Goal: Task Accomplishment & Management: Manage account settings

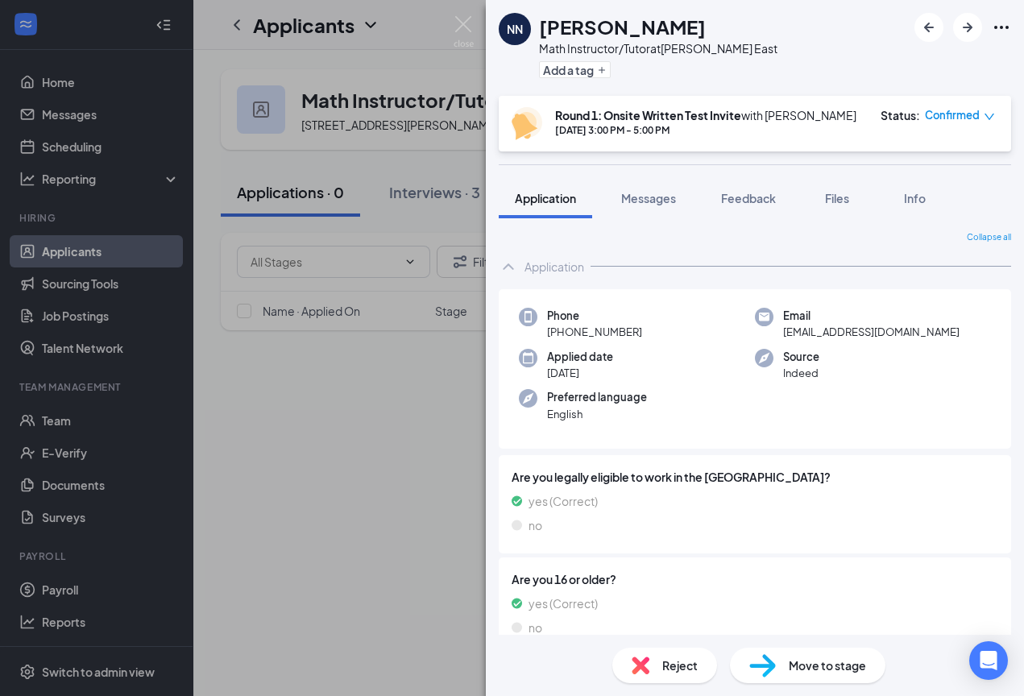
click at [451, 201] on div "[PERSON_NAME] Math Instructor/Tutor at [PERSON_NAME][GEOGRAPHIC_DATA] Add a tag…" at bounding box center [512, 348] width 1024 height 696
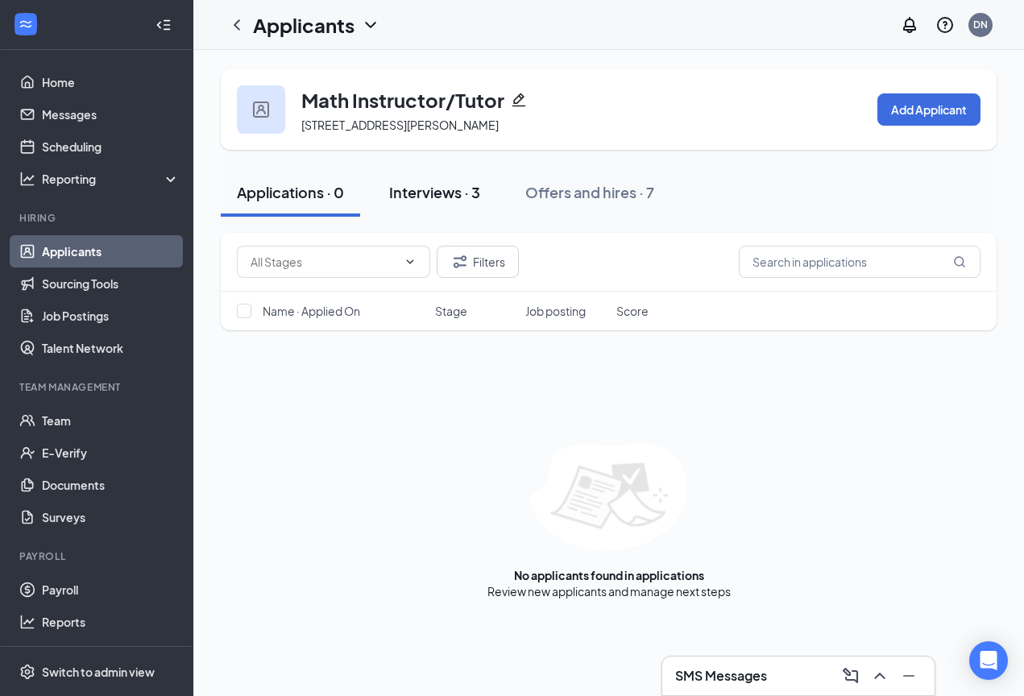
click at [445, 217] on button "Interviews · 3" at bounding box center [434, 192] width 123 height 48
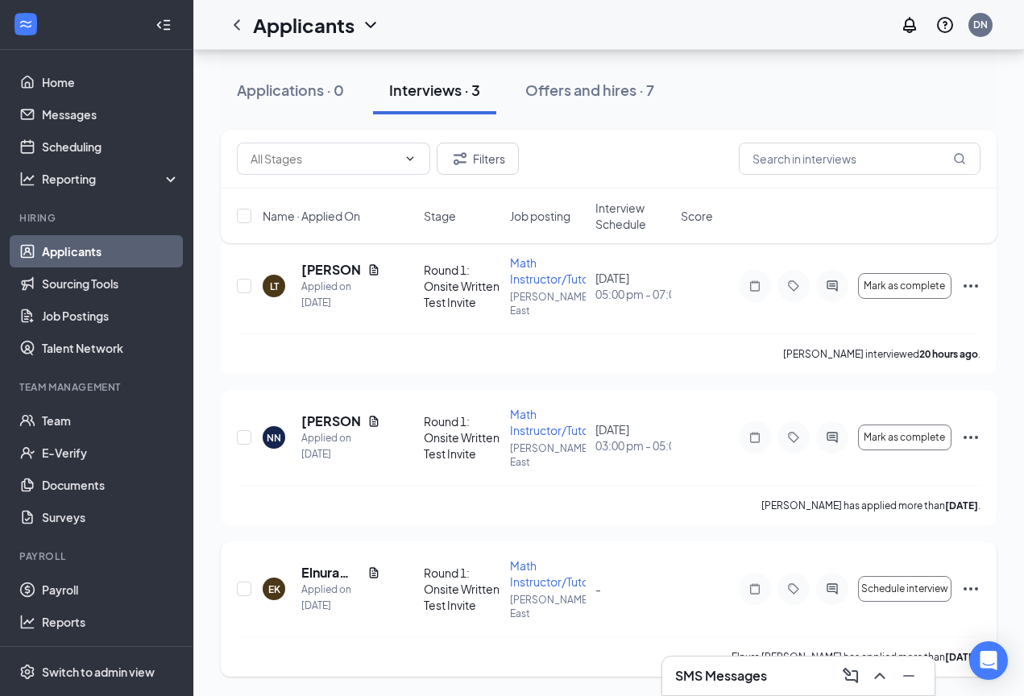
scroll to position [143, 0]
click at [323, 426] on h5 "[PERSON_NAME]" at bounding box center [331, 422] width 60 height 18
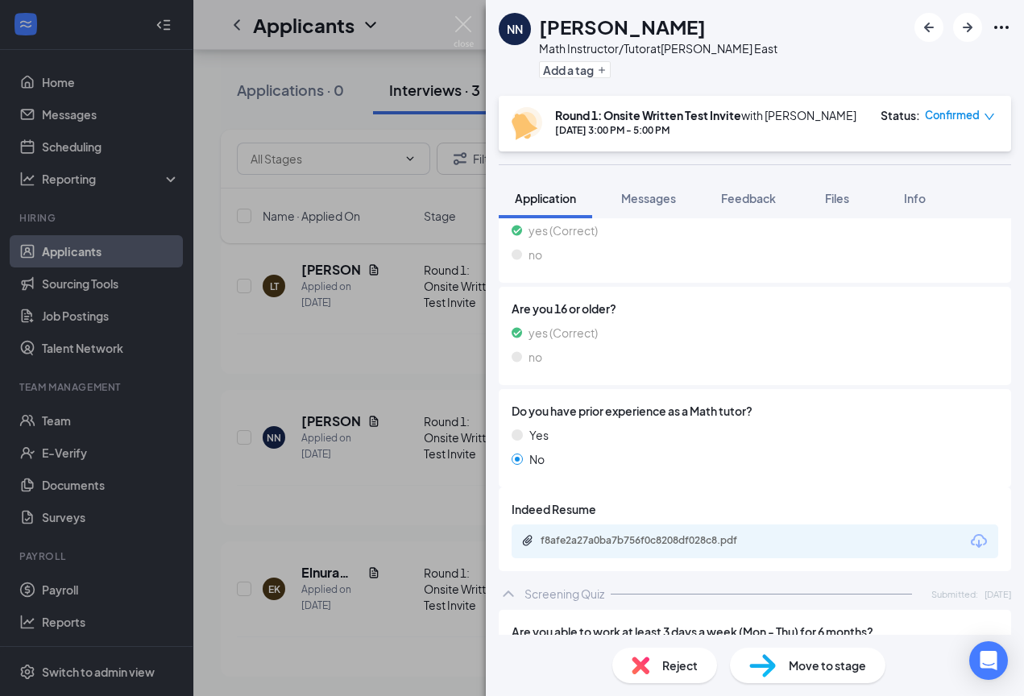
scroll to position [241, 0]
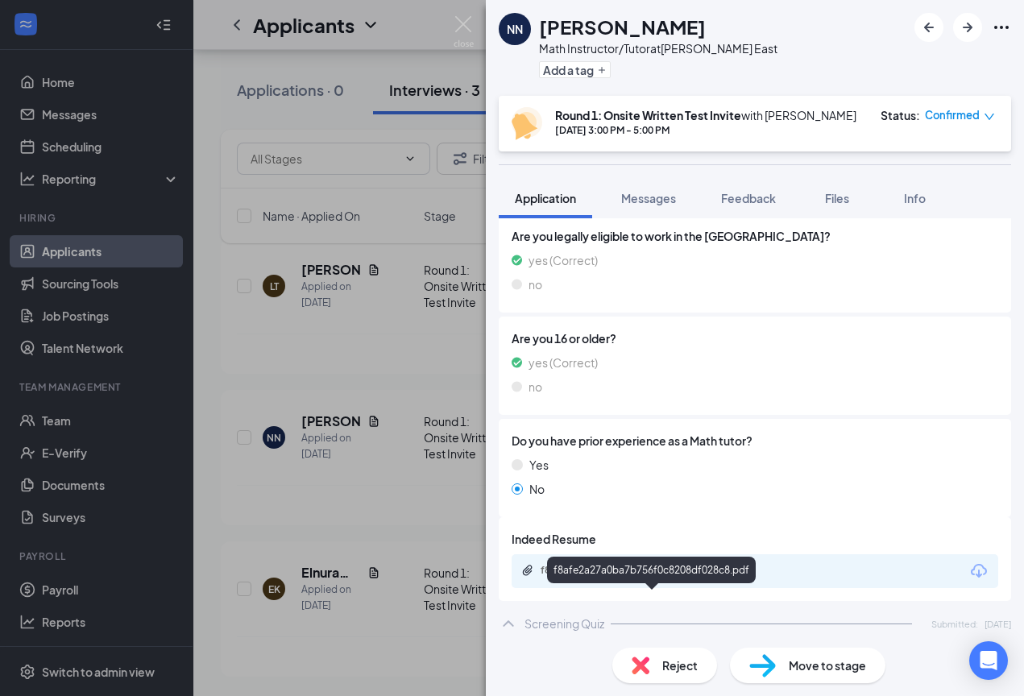
click at [624, 575] on div "f8afe2a27a0ba7b756f0c8208df028c8.pdf" at bounding box center [654, 570] width 226 height 13
click at [218, 373] on div "[PERSON_NAME] Math Instructor/Tutor at [PERSON_NAME][GEOGRAPHIC_DATA] Add a tag…" at bounding box center [512, 348] width 1024 height 696
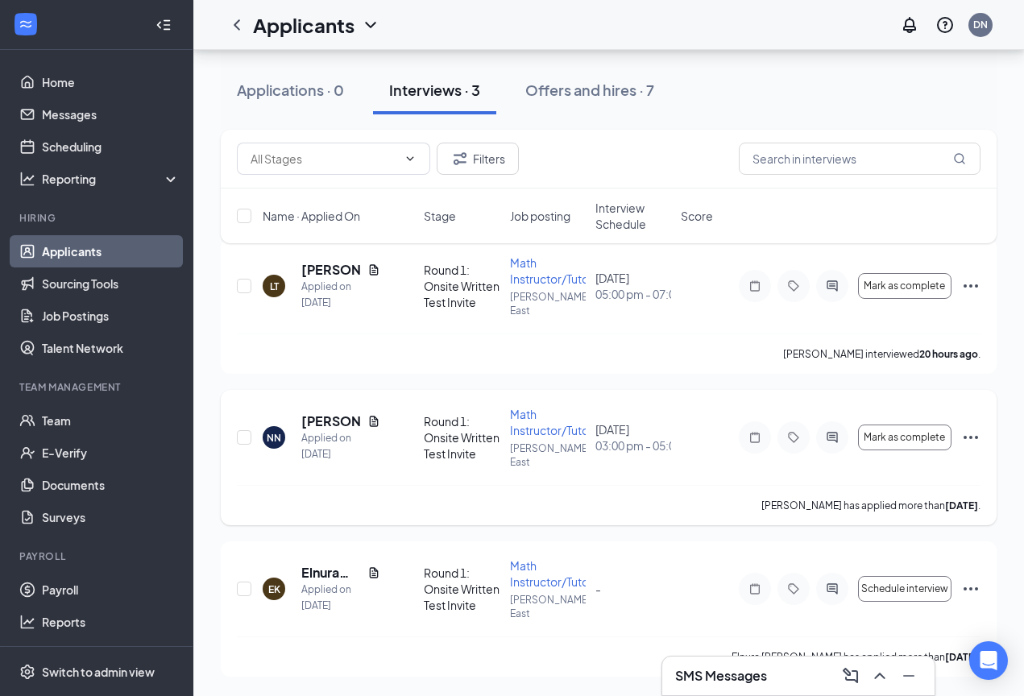
scroll to position [143, 0]
click at [322, 592] on div "Applied on [DATE]" at bounding box center [340, 598] width 79 height 32
click at [322, 582] on h5 "Elnura Keneshbekova" at bounding box center [331, 573] width 60 height 18
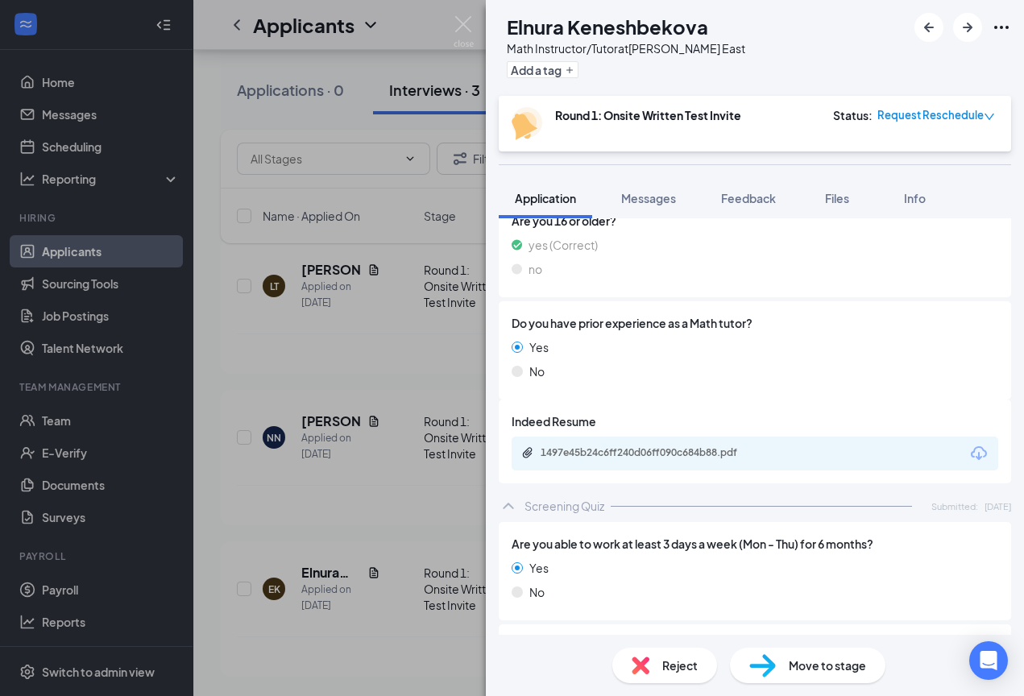
scroll to position [365, 0]
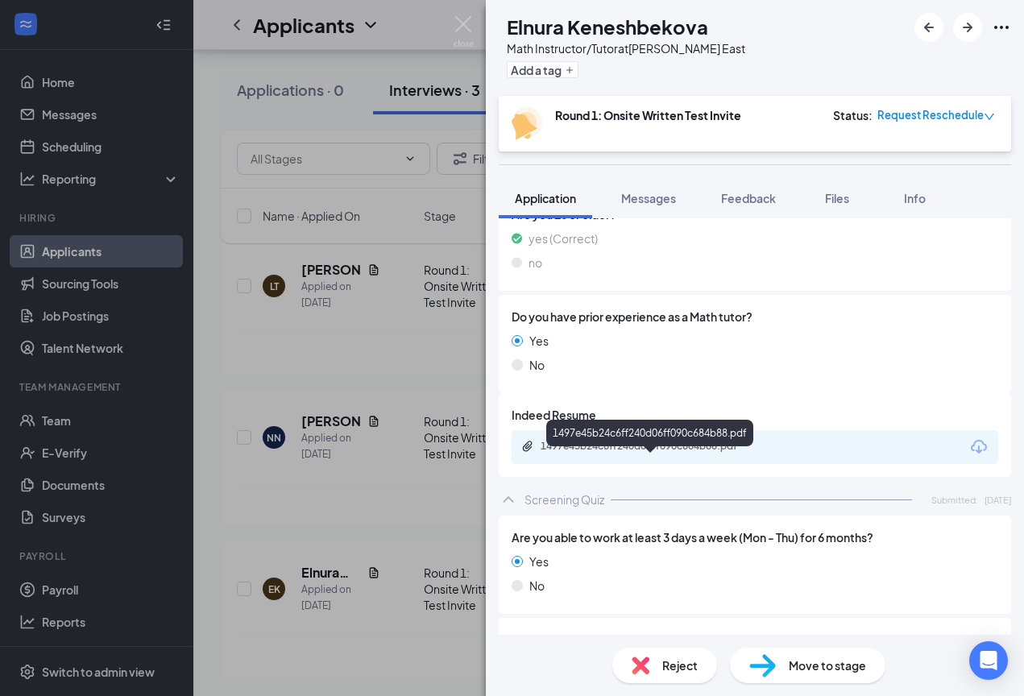
click at [624, 442] on div "1497e45b24c6ff240d06ff090c684b88.pdf" at bounding box center [654, 446] width 226 height 13
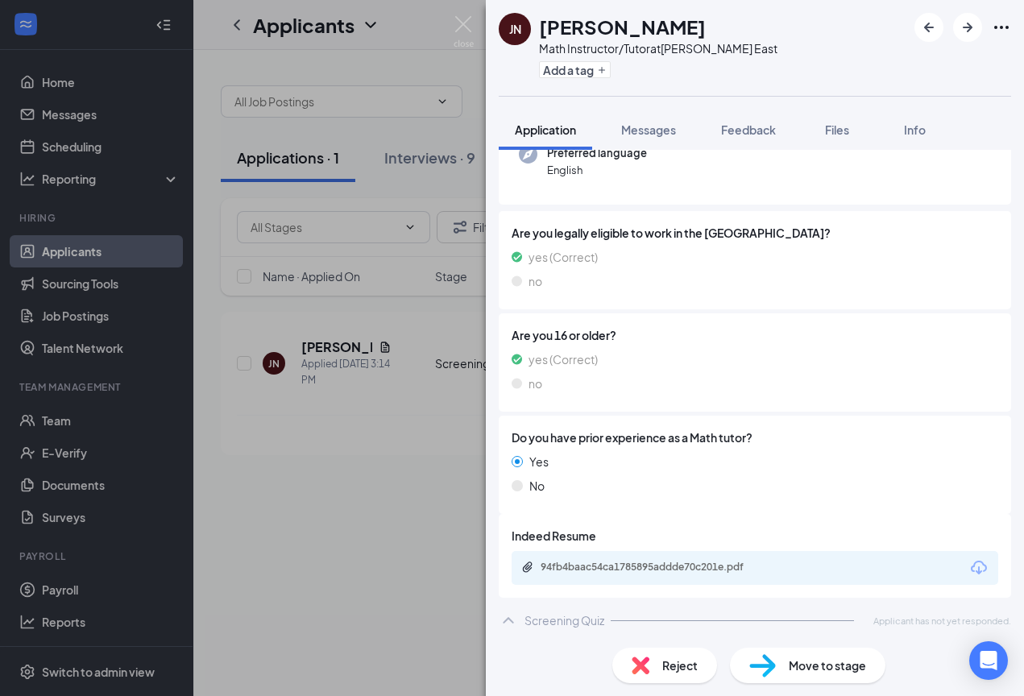
scroll to position [175, 0]
click at [662, 563] on div "94fb4baac54ca1785895addde70c201e.pdf" at bounding box center [654, 568] width 226 height 13
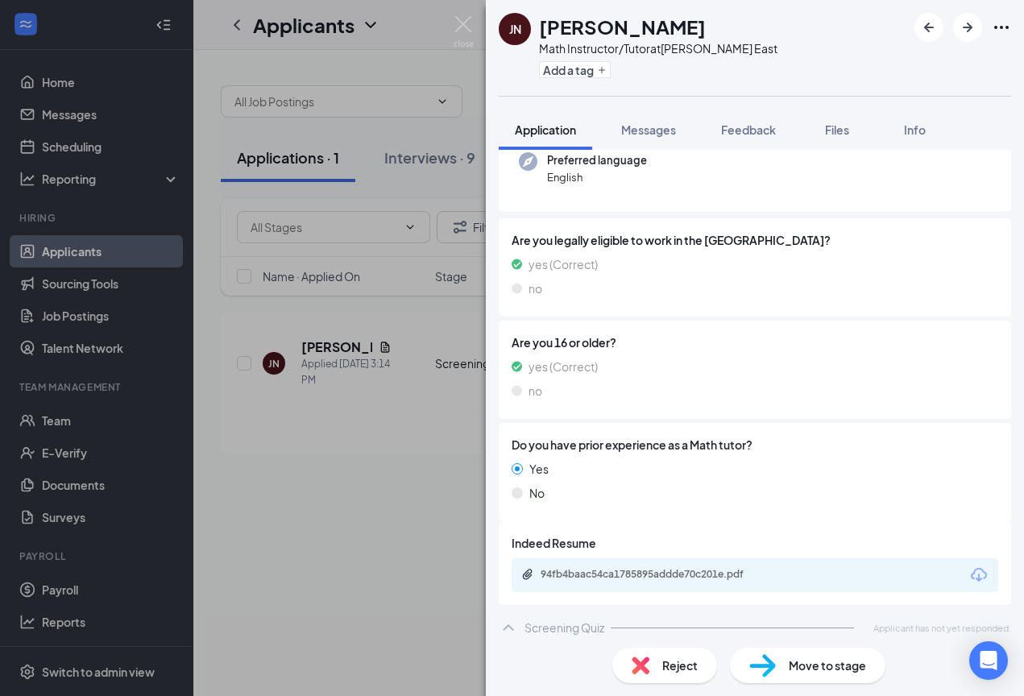
click at [329, 501] on div "JN JAMES NIBBE Math Instructor/Tutor at Richardson East Add a tag Application M…" at bounding box center [512, 348] width 1024 height 696
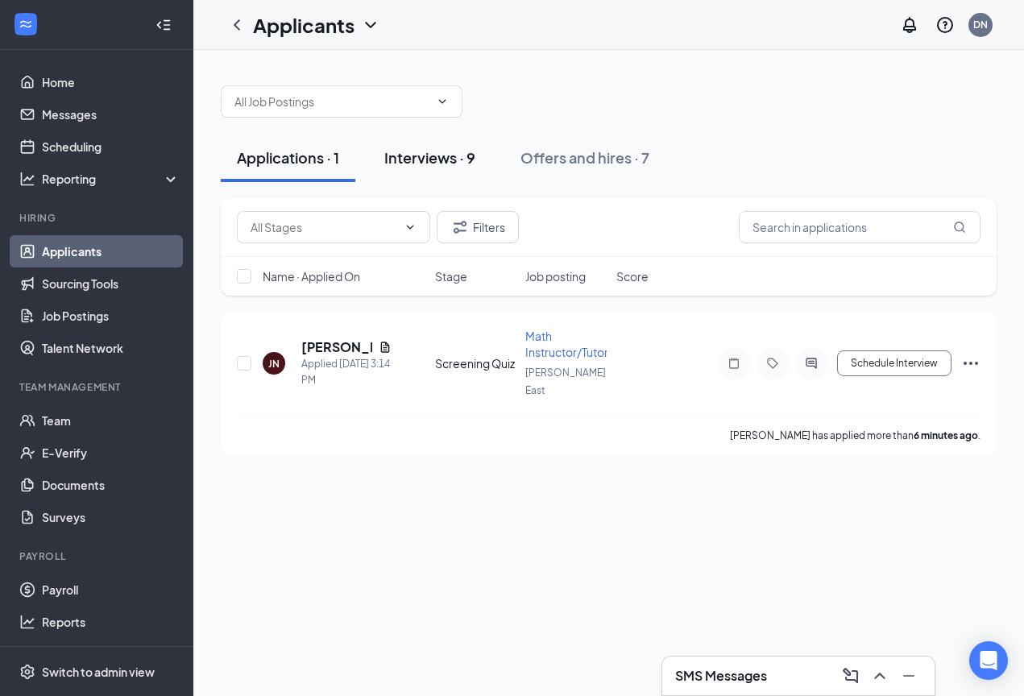
click at [418, 157] on div "Interviews · 9" at bounding box center [429, 157] width 91 height 20
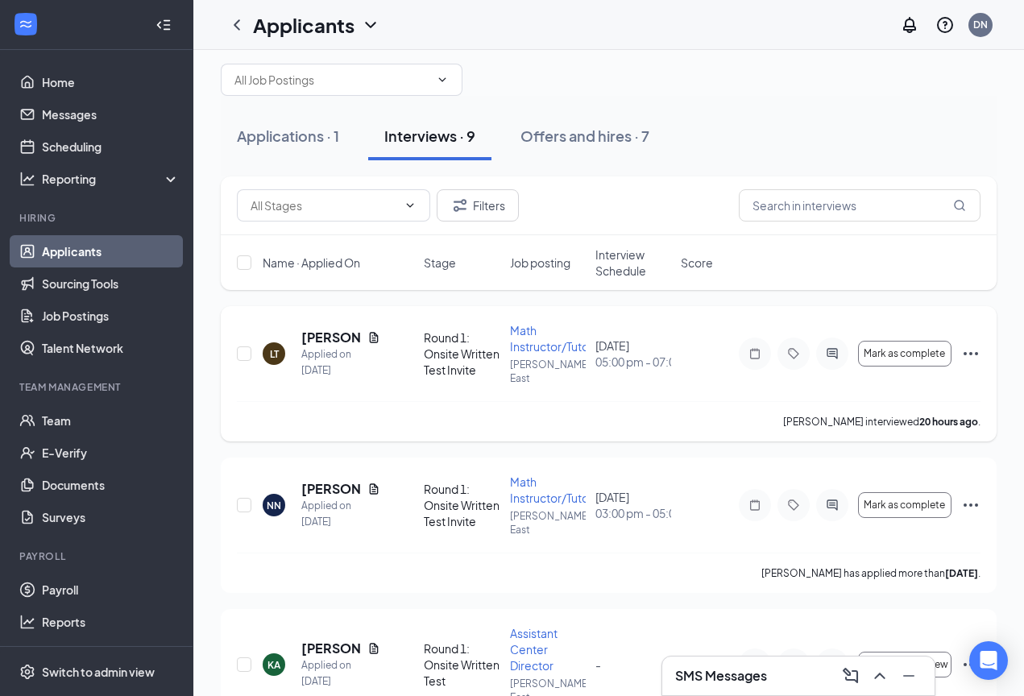
scroll to position [44, 0]
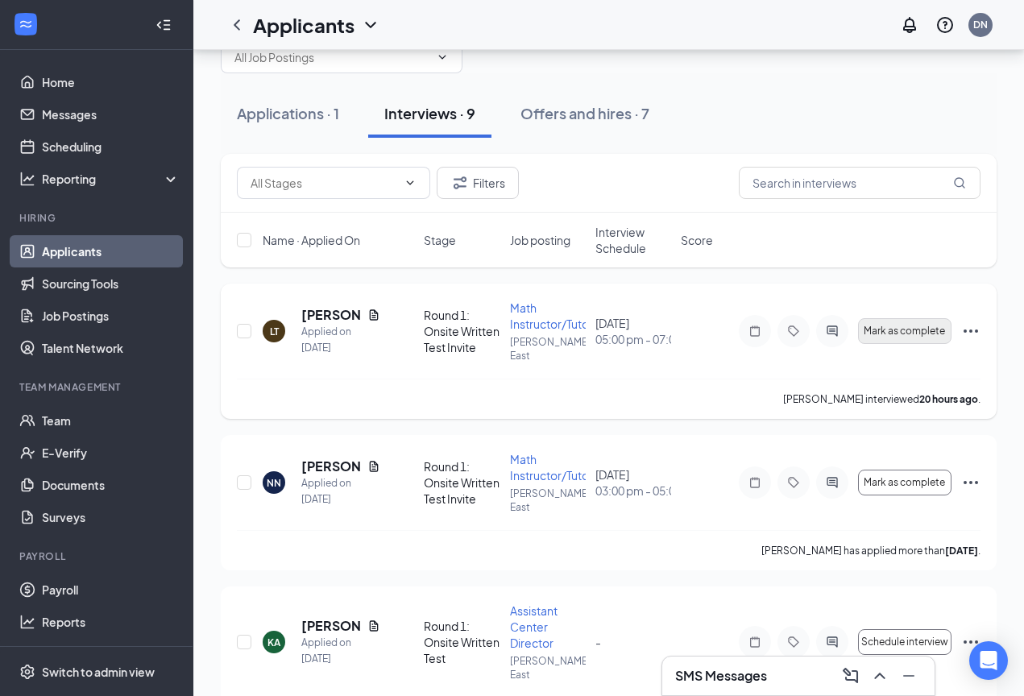
click at [915, 335] on span "Mark as complete" at bounding box center [904, 331] width 81 height 11
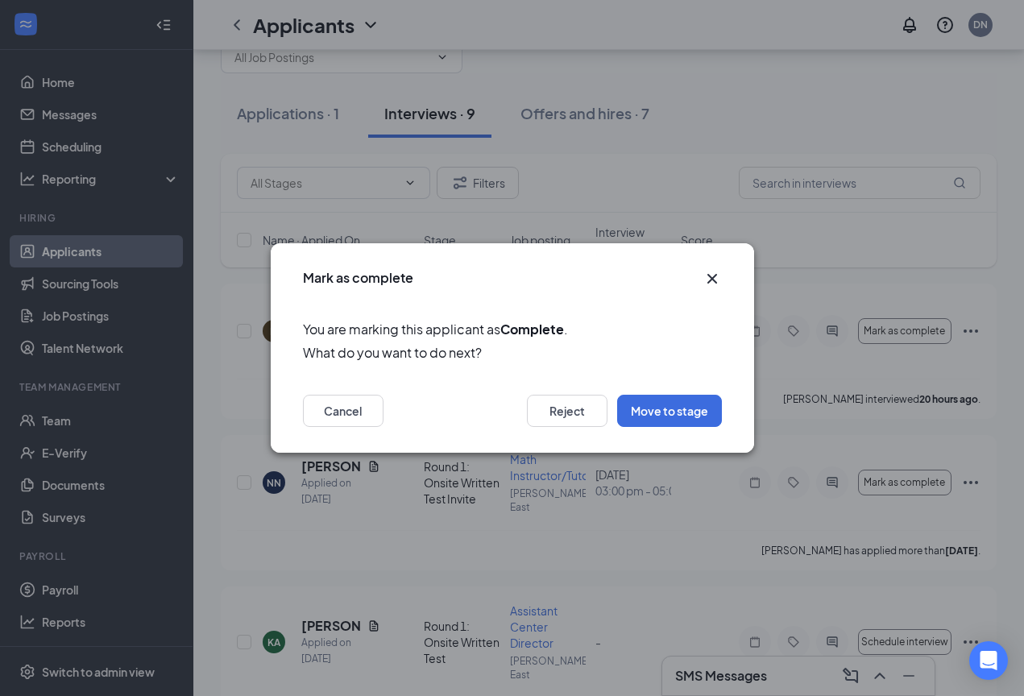
click at [714, 276] on icon "Cross" at bounding box center [712, 278] width 19 height 19
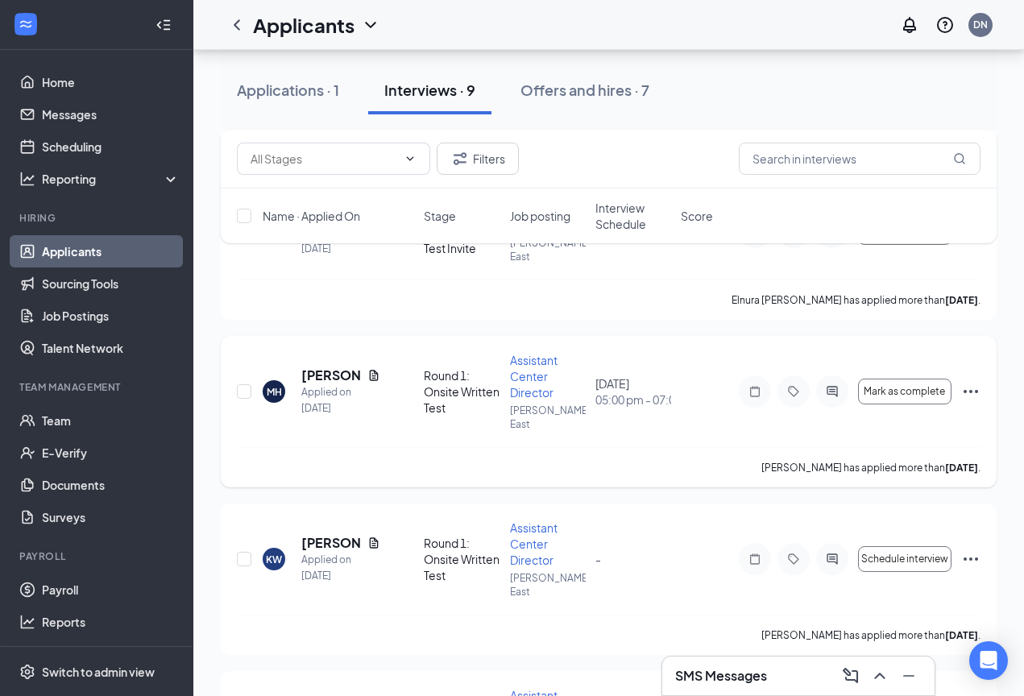
scroll to position [616, 0]
click at [318, 365] on h5 "Megan Hannigan" at bounding box center [331, 374] width 60 height 18
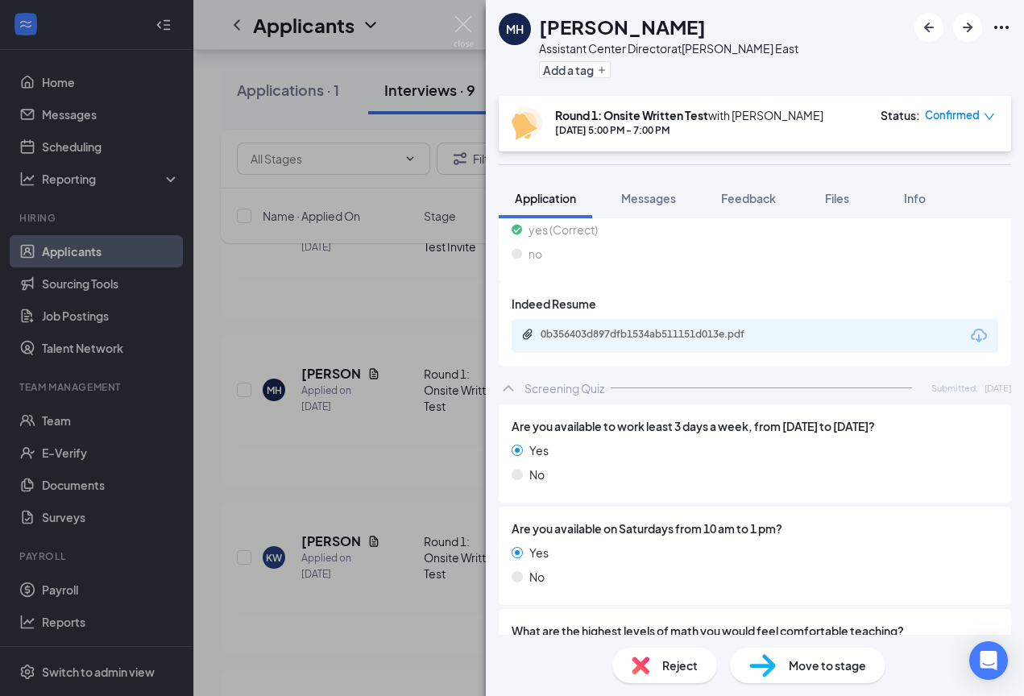
scroll to position [283, 0]
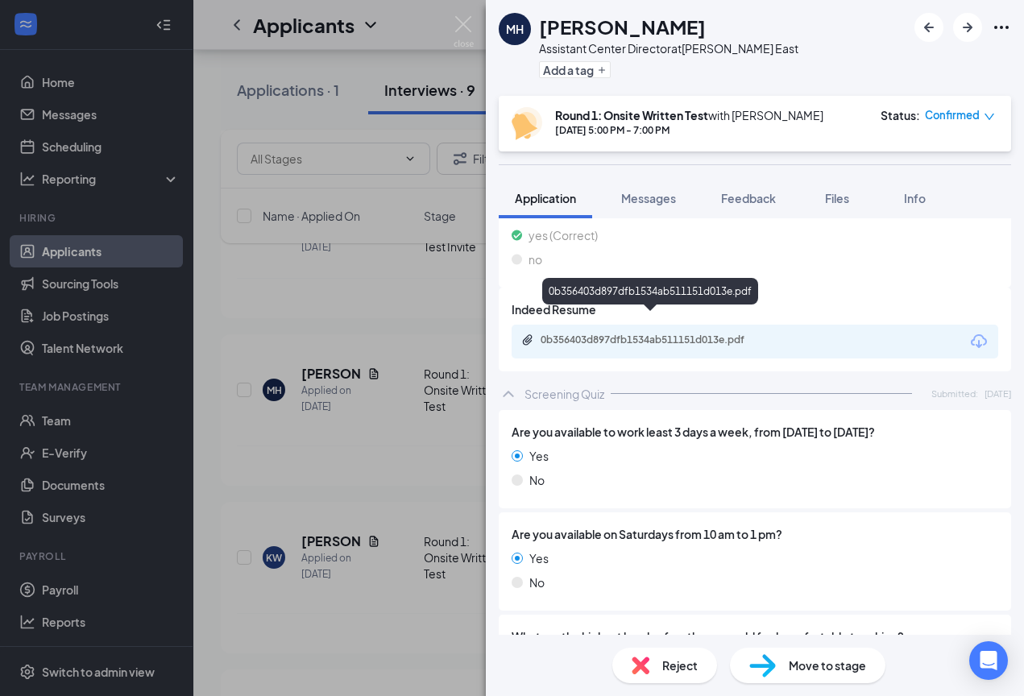
click at [736, 334] on div "0b356403d897dfb1534ab511151d013e.pdf" at bounding box center [654, 340] width 226 height 13
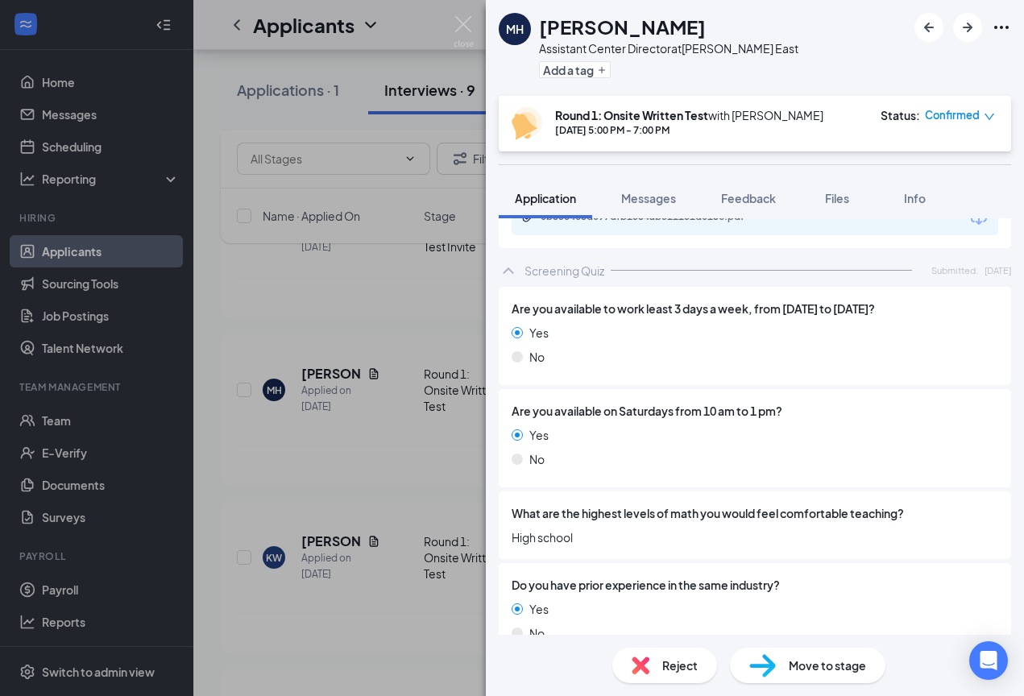
scroll to position [408, 0]
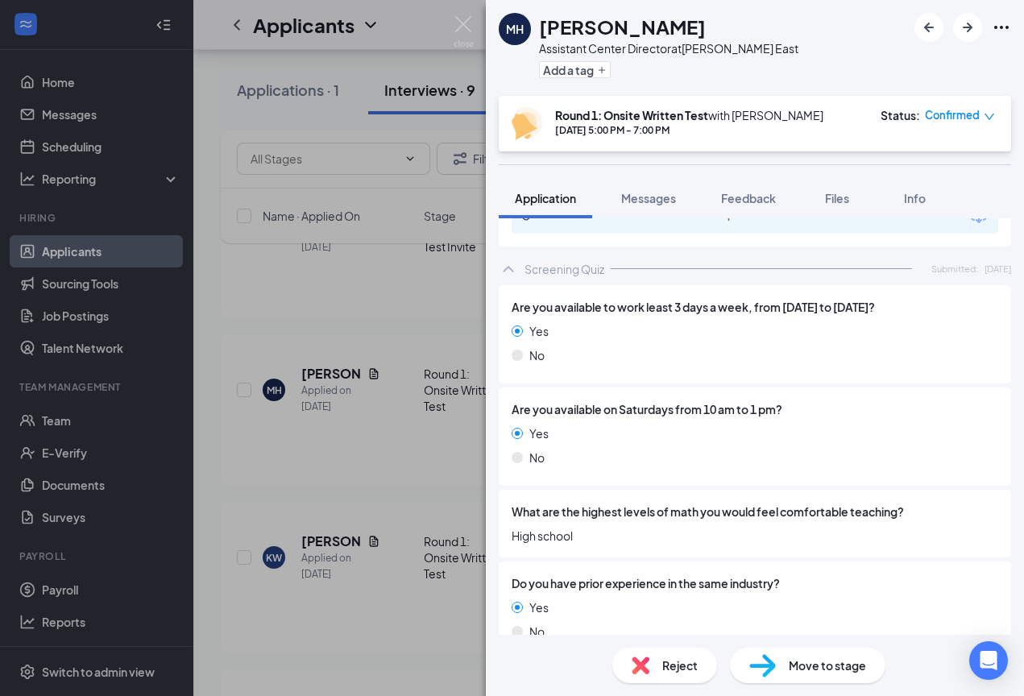
click at [389, 454] on div "MH Megan Hannigan Assistant Center Director at Richardson East Add a tag Round …" at bounding box center [512, 348] width 1024 height 696
